Goal: Information Seeking & Learning: Learn about a topic

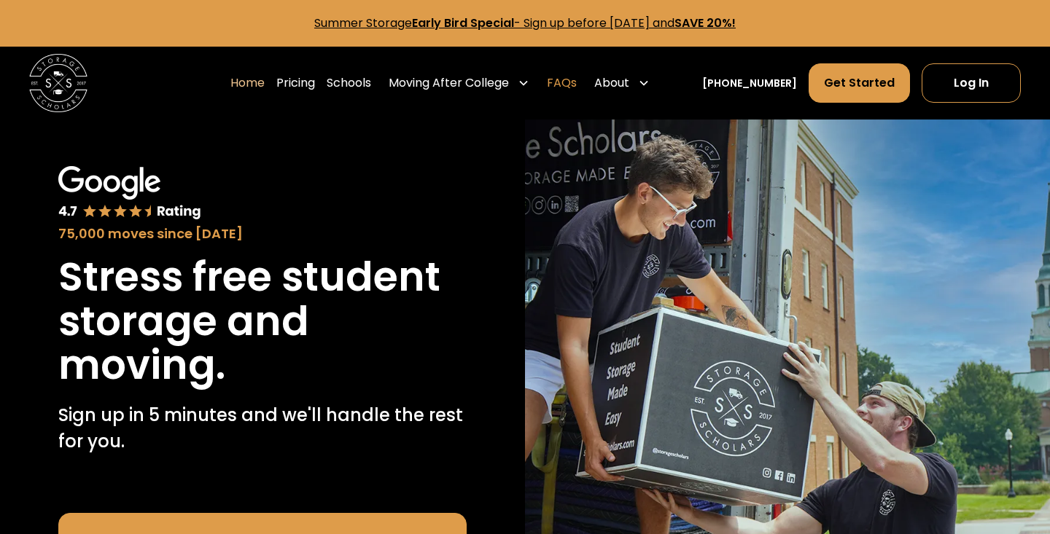
click at [577, 88] on link "FAQs" at bounding box center [562, 83] width 30 height 41
click at [302, 83] on link "Pricing" at bounding box center [295, 83] width 39 height 41
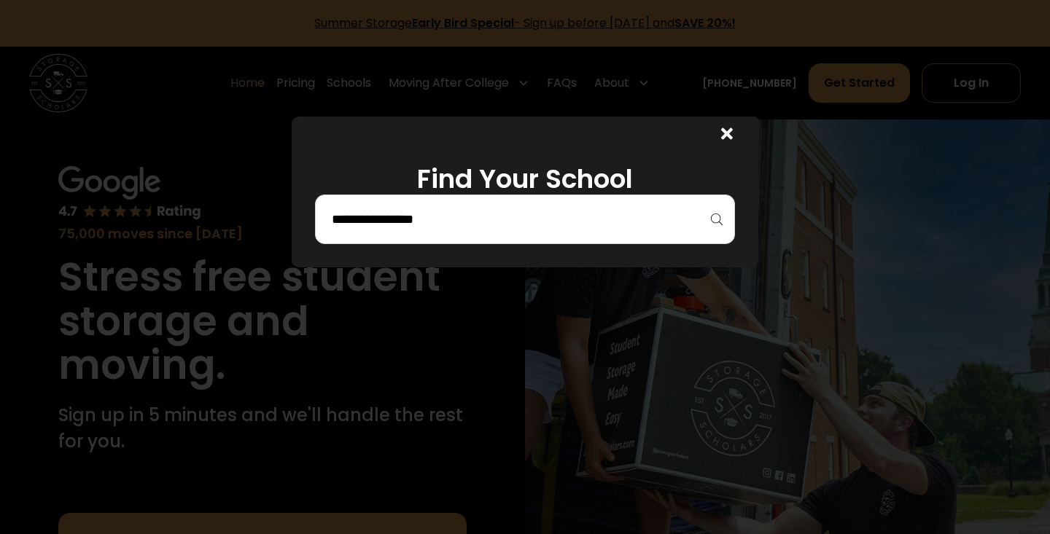
click at [480, 233] on div at bounding box center [525, 220] width 420 height 50
click at [491, 222] on input "search" at bounding box center [524, 219] width 389 height 25
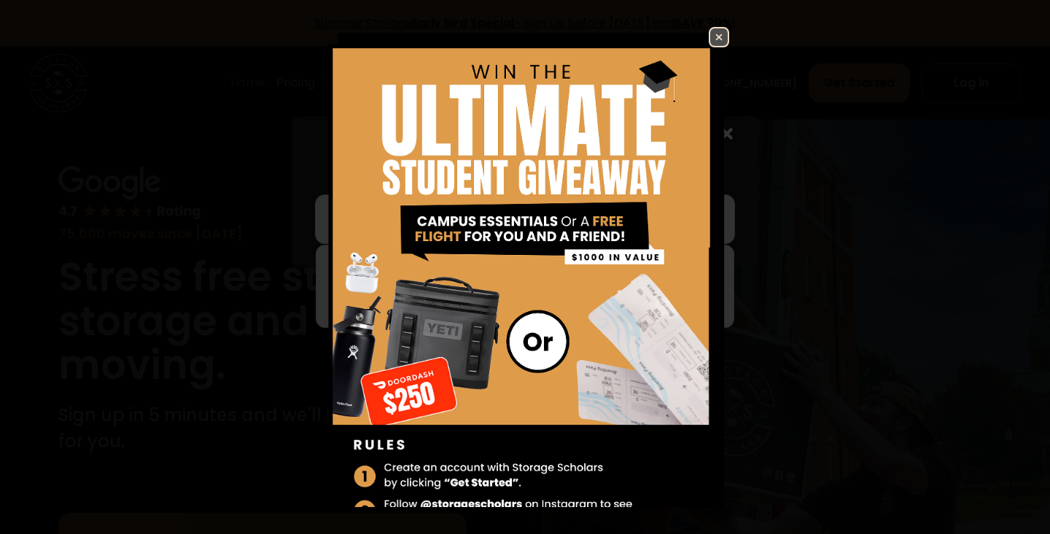
click at [718, 30] on img at bounding box center [719, 37] width 18 height 18
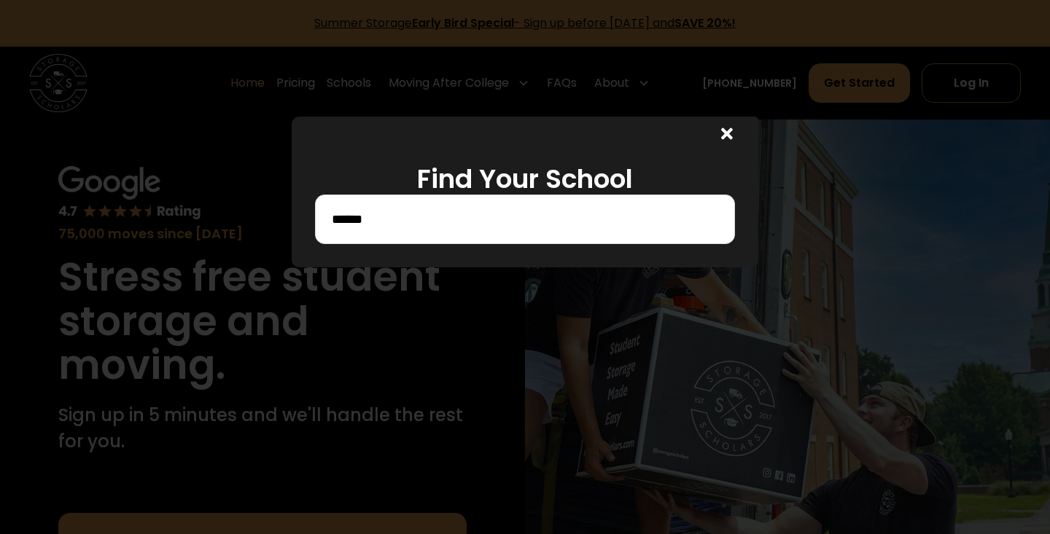
click at [453, 214] on input "******" at bounding box center [524, 219] width 389 height 25
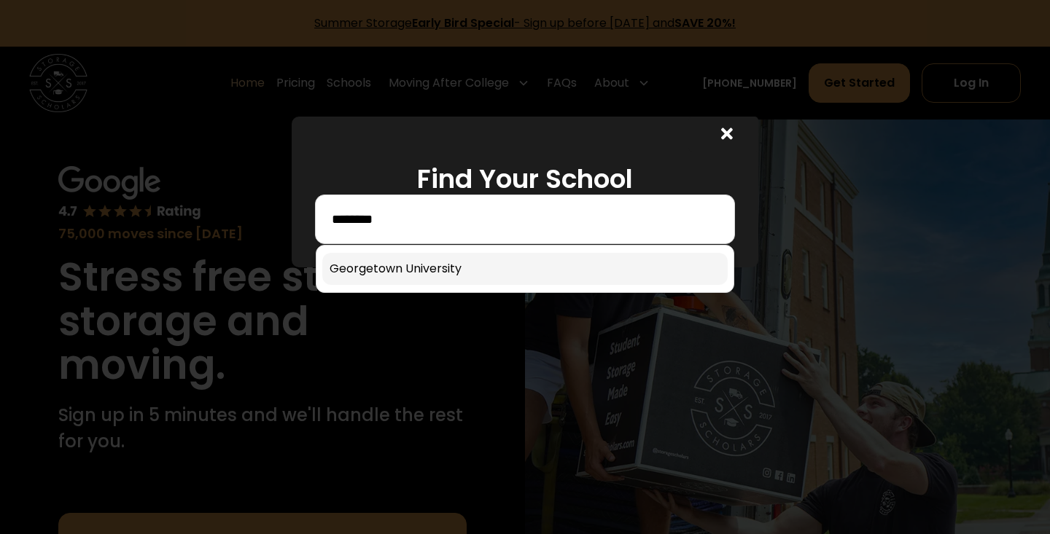
type input "********"
click at [448, 263] on link at bounding box center [524, 269] width 405 height 32
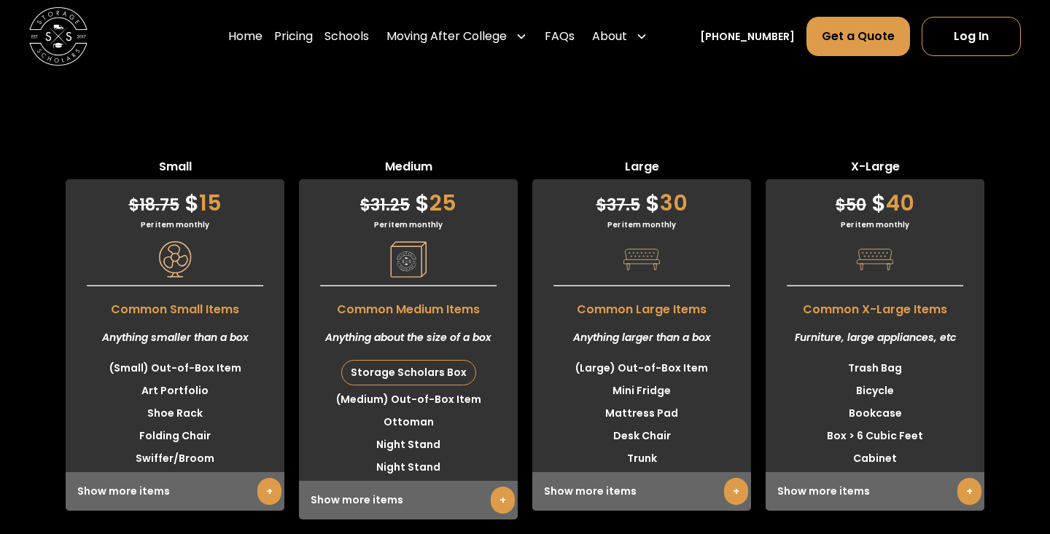
scroll to position [3838, 0]
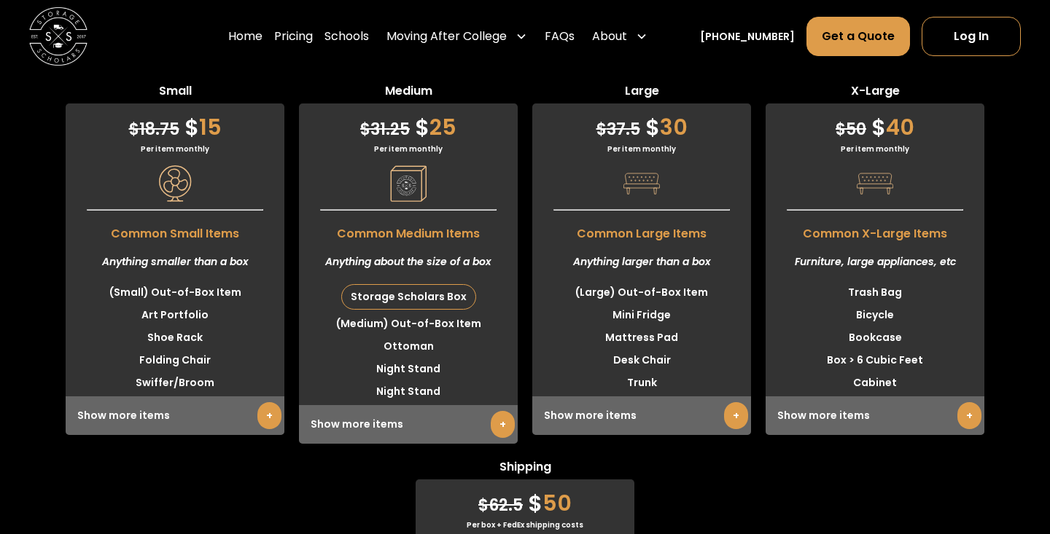
click at [957, 429] on link "+" at bounding box center [969, 416] width 24 height 27
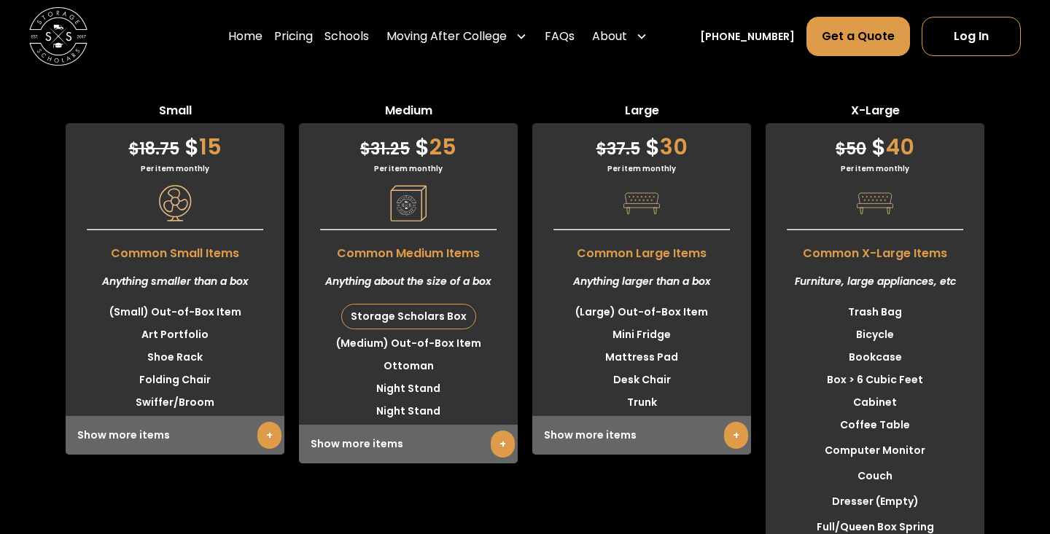
scroll to position [3817, 0]
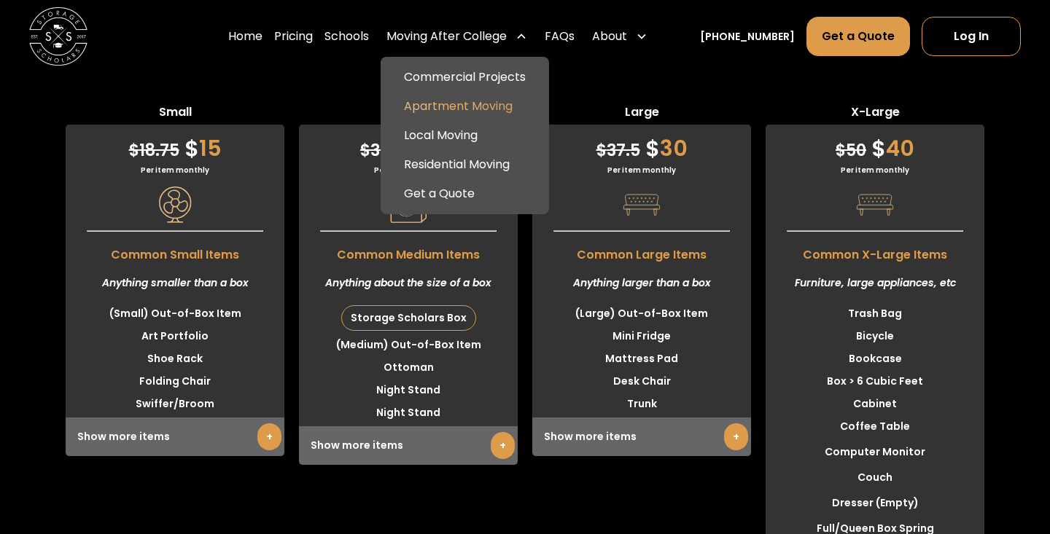
click at [468, 105] on link "Apartment Moving" at bounding box center [464, 106] width 157 height 29
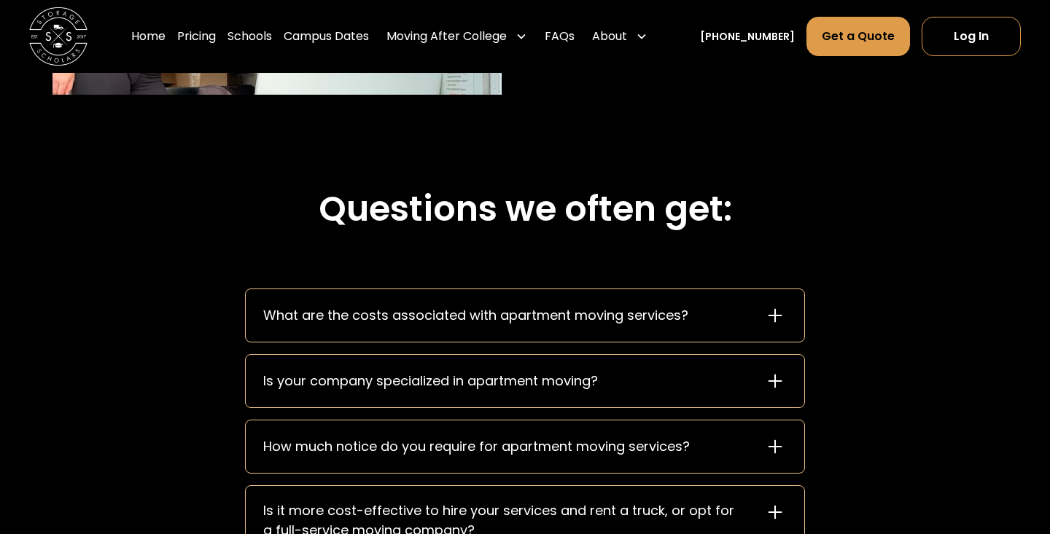
scroll to position [1840, 0]
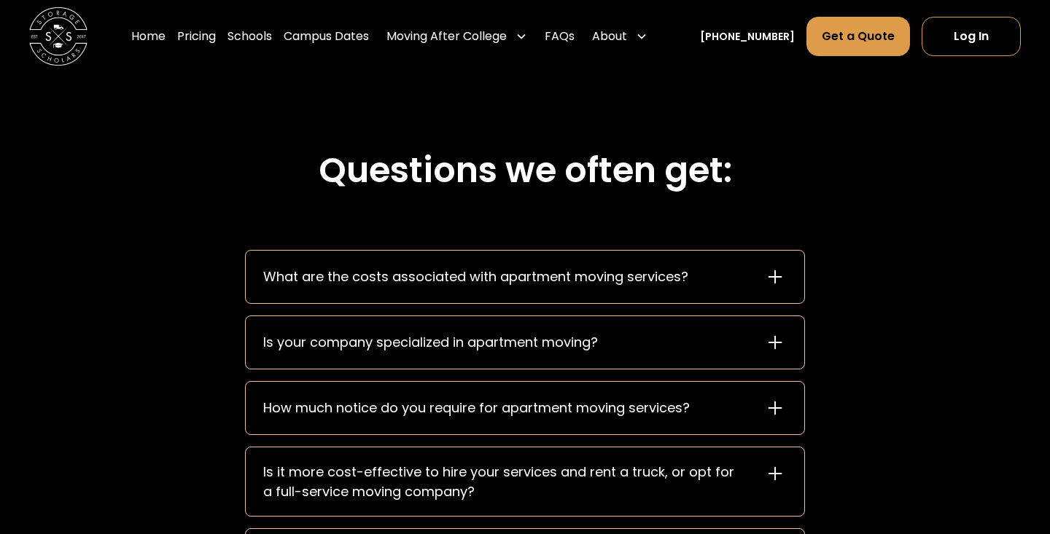
click at [522, 288] on div "What are the costs associated with apartment moving services?" at bounding box center [525, 277] width 559 height 53
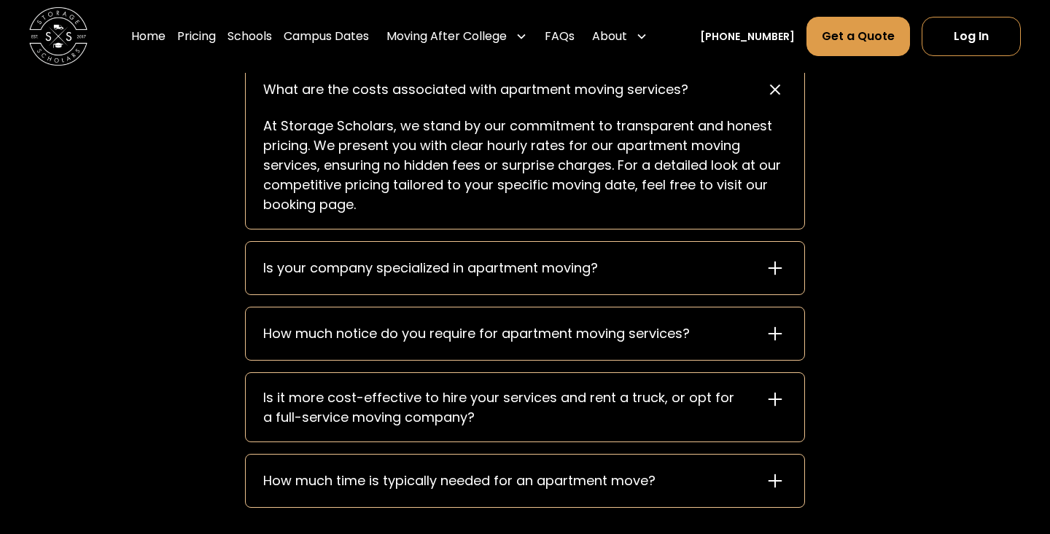
scroll to position [2028, 0]
click at [507, 264] on div "Is your company specialized in apartment moving?" at bounding box center [430, 267] width 335 height 20
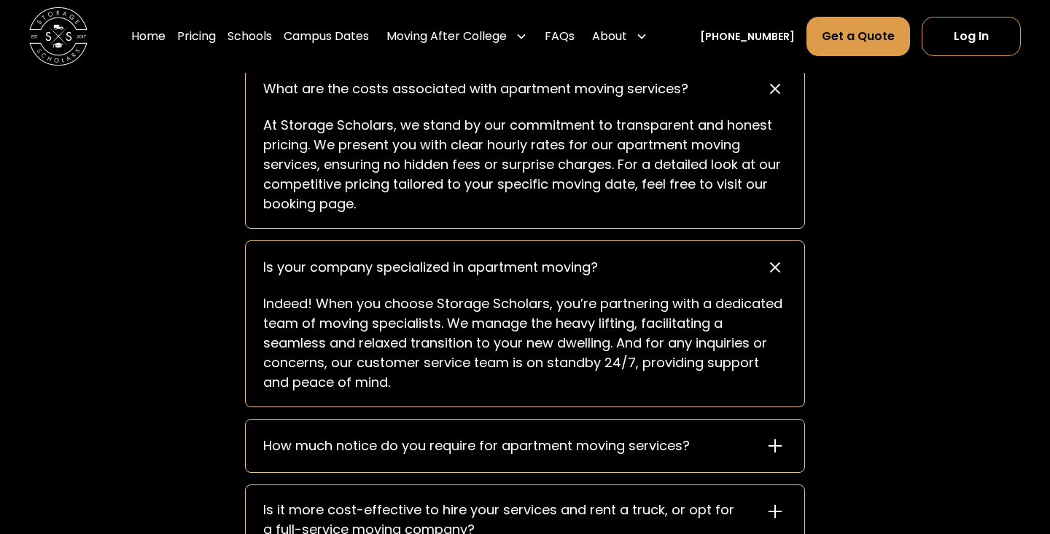
click at [507, 264] on div "Is your company specialized in apartment moving?" at bounding box center [430, 267] width 335 height 20
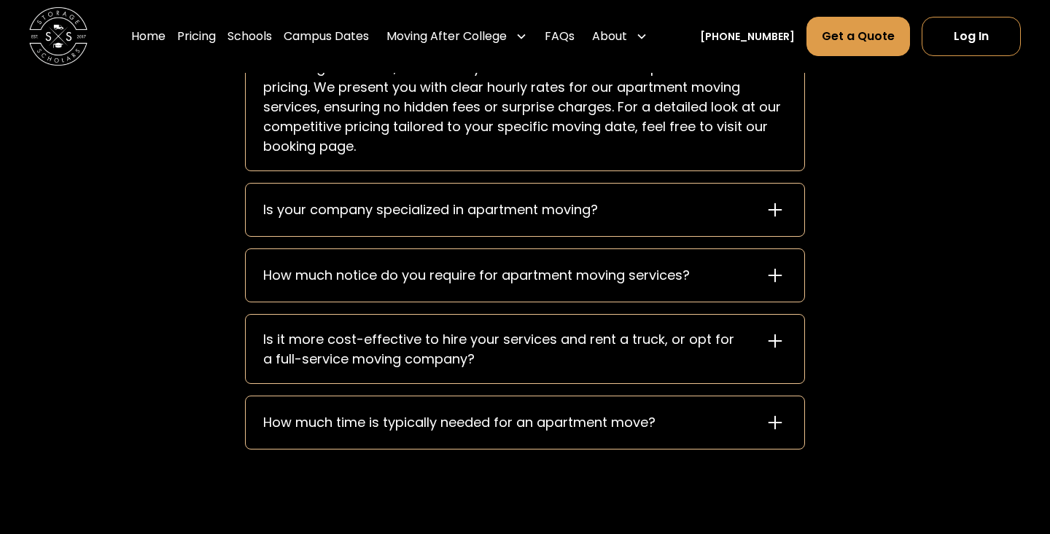
scroll to position [2104, 0]
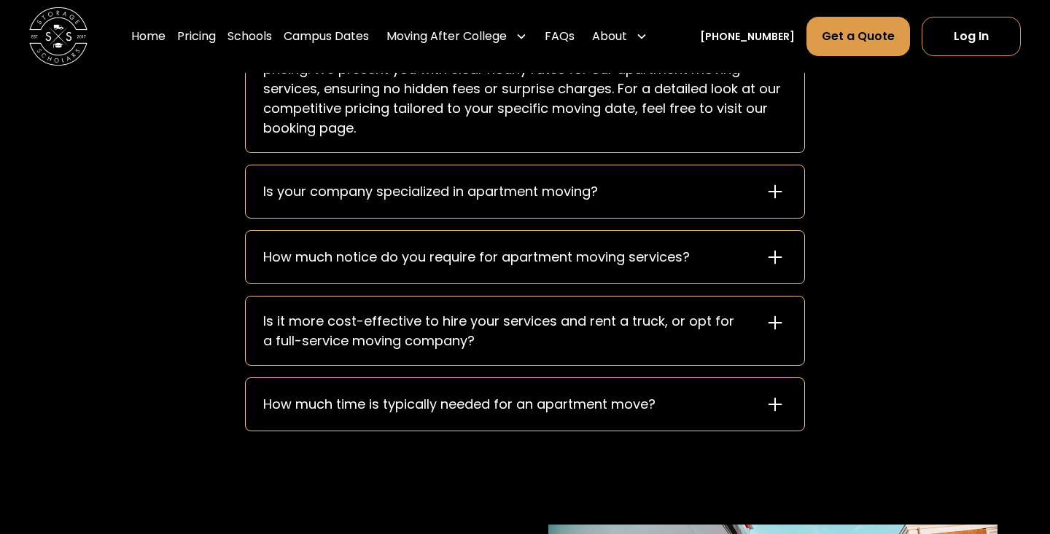
click at [486, 354] on div "Is it more cost-effective to hire your services and rent a truck, or opt for a …" at bounding box center [525, 331] width 559 height 69
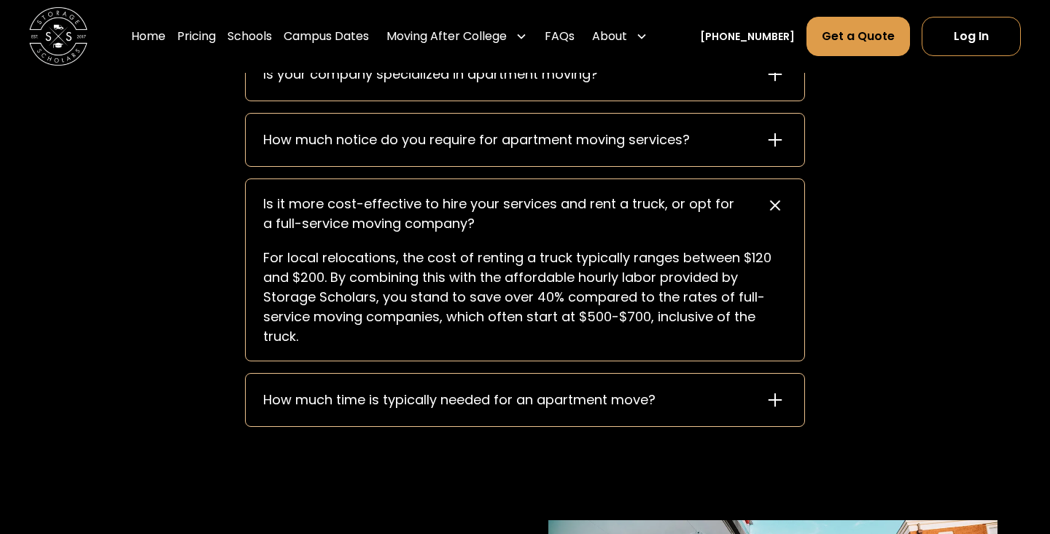
scroll to position [2258, 0]
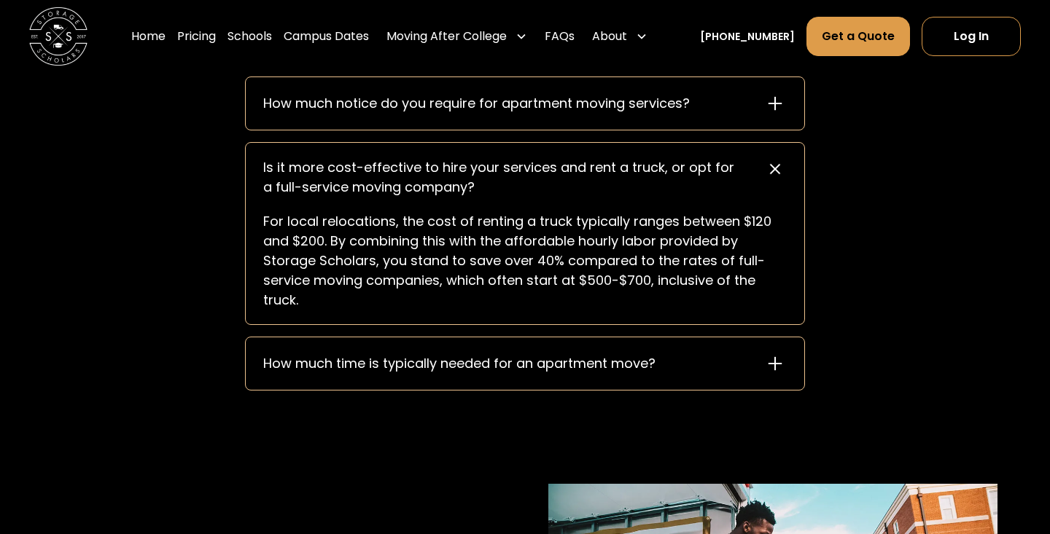
click at [487, 365] on div "How much time is typically needed for an apartment move?" at bounding box center [459, 364] width 392 height 20
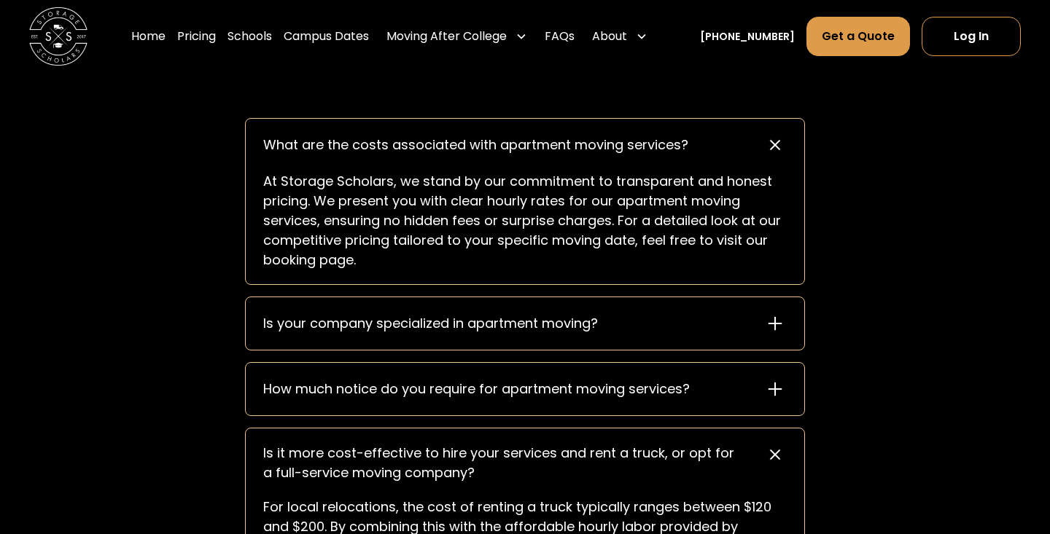
scroll to position [1968, 0]
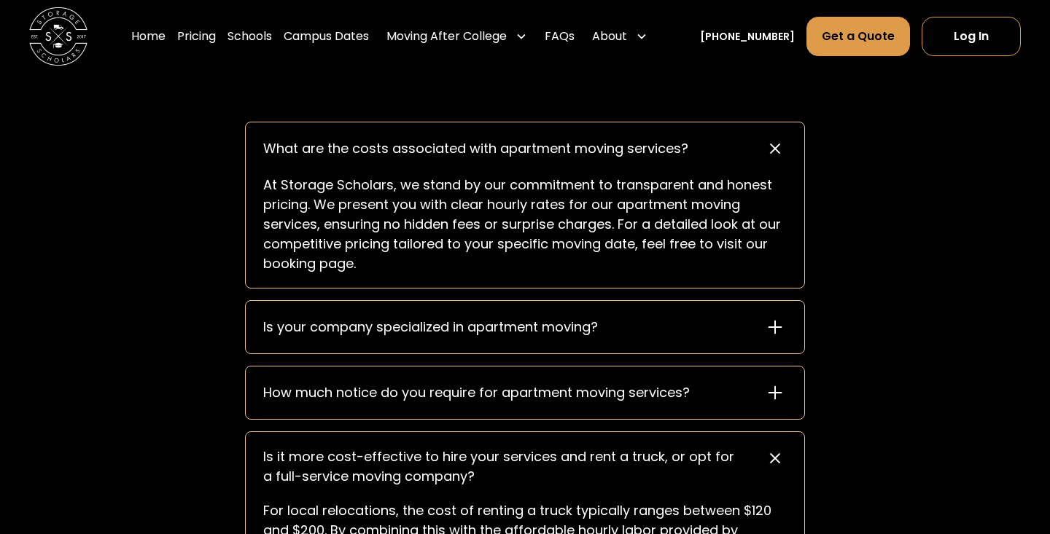
click at [502, 339] on div "Is your company specialized in apartment moving?" at bounding box center [525, 327] width 559 height 53
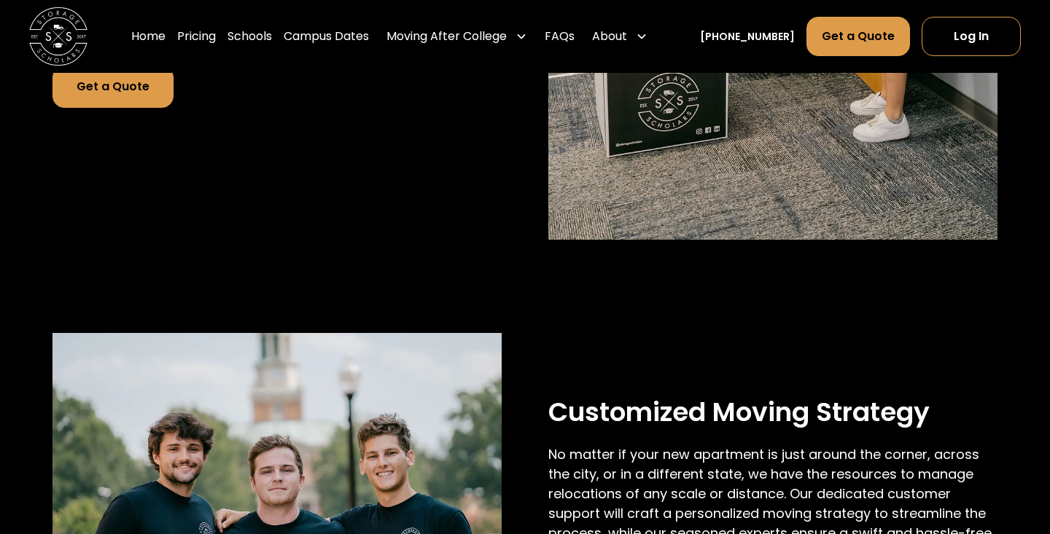
scroll to position [680, 0]
